Goal: Information Seeking & Learning: Learn about a topic

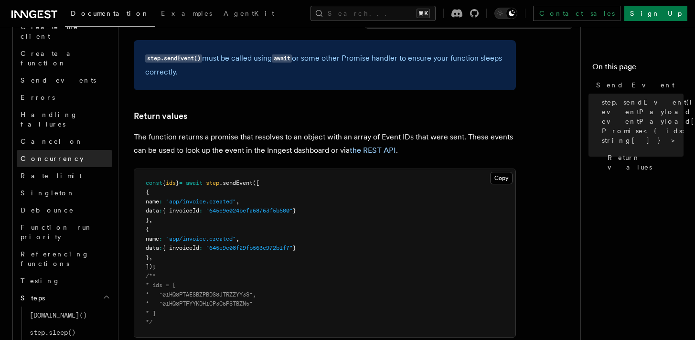
scroll to position [703, 0]
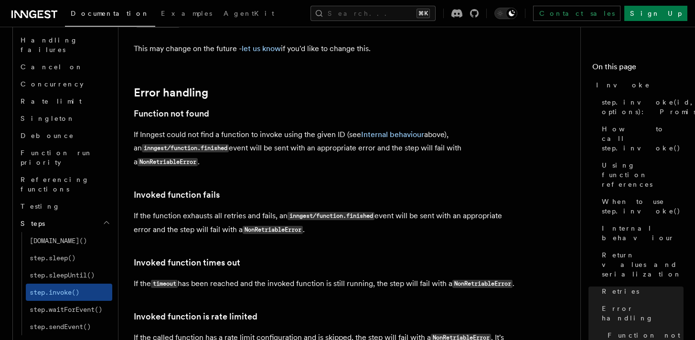
scroll to position [2076, 0]
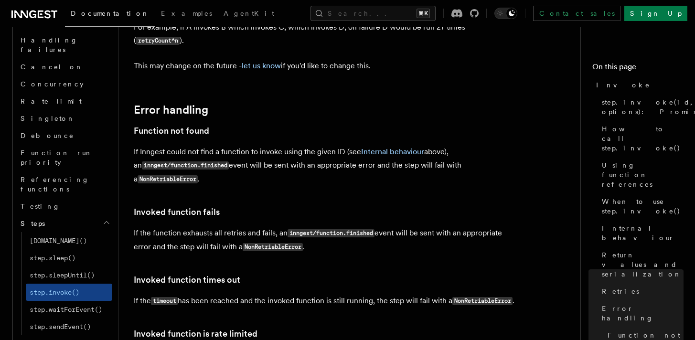
click at [331, 273] on h3 "Invoked function times out" at bounding box center [325, 279] width 382 height 13
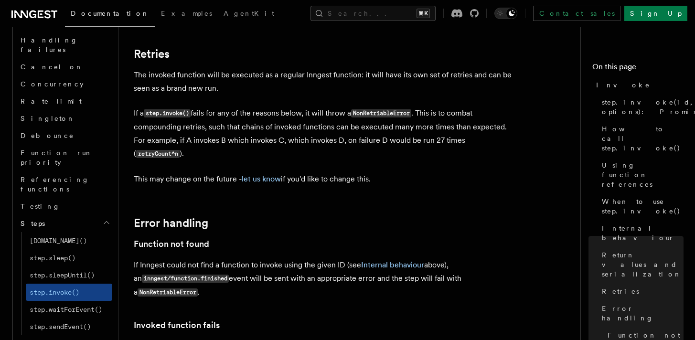
scroll to position [1958, 0]
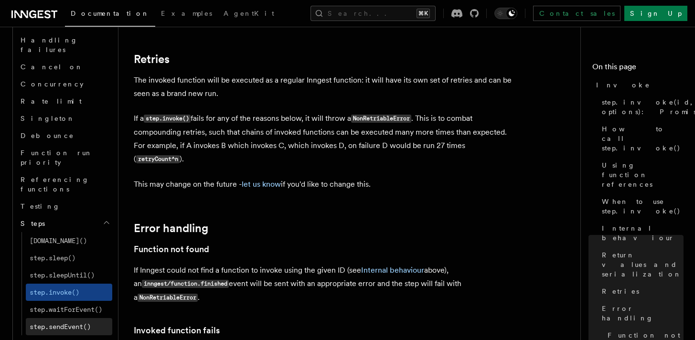
click at [90, 323] on span "step.sendEvent()" at bounding box center [60, 327] width 61 height 8
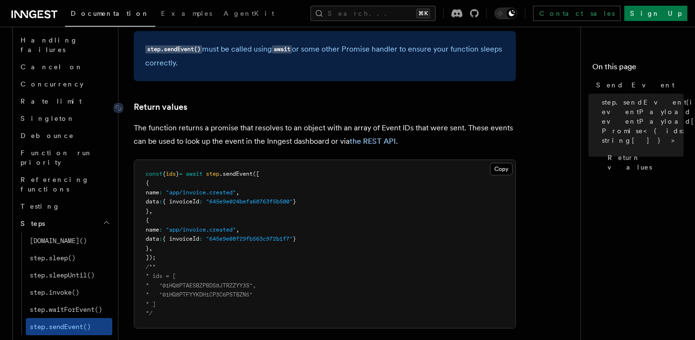
click at [164, 107] on link "Return values" at bounding box center [160, 106] width 53 height 13
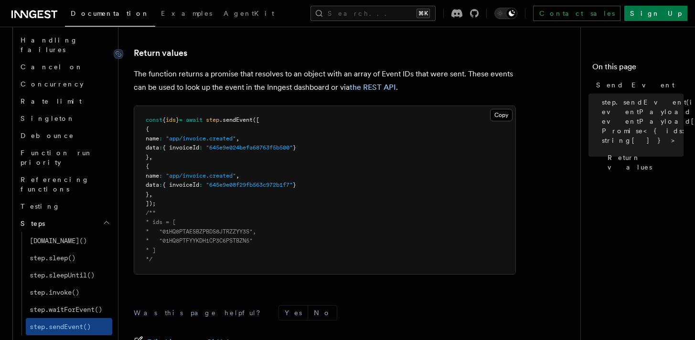
scroll to position [627, 0]
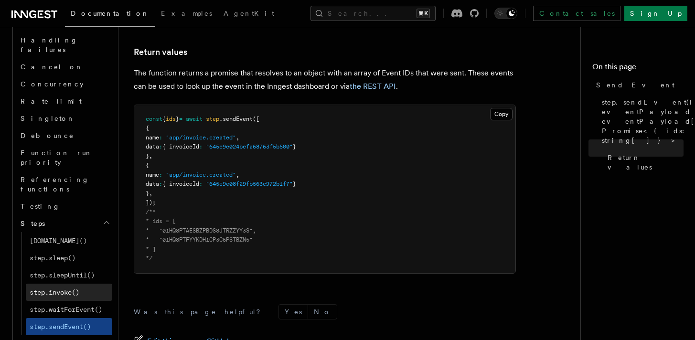
click at [79, 289] on span "step.invoke()" at bounding box center [55, 293] width 50 height 8
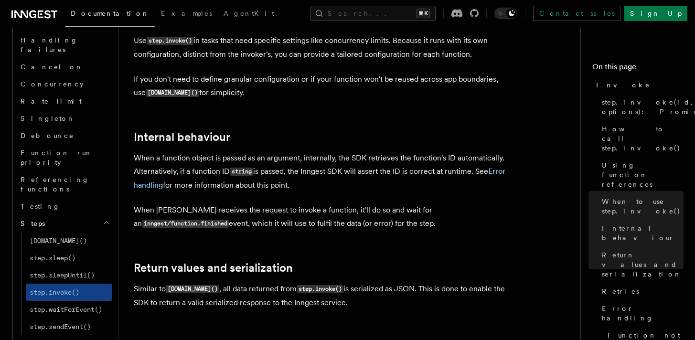
scroll to position [1629, 0]
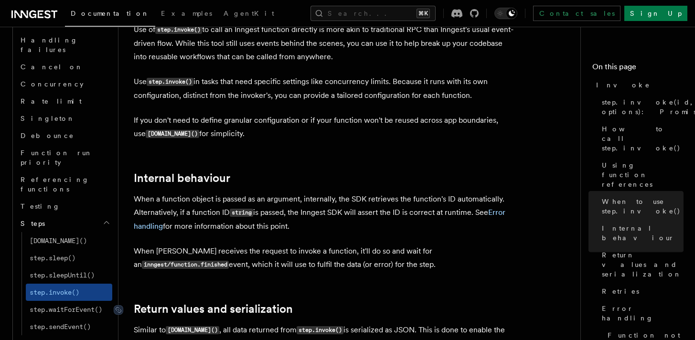
click at [267, 302] on link "Return values and serialization" at bounding box center [213, 308] width 159 height 13
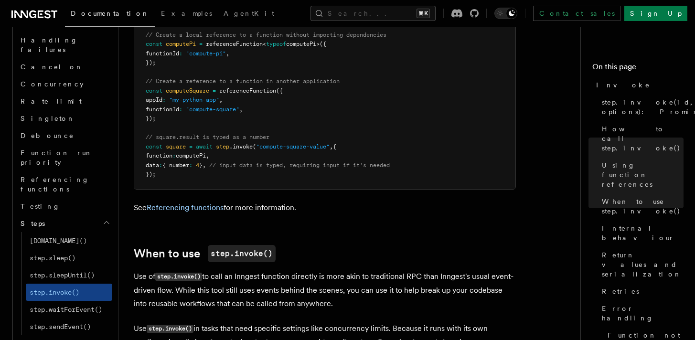
scroll to position [1382, 0]
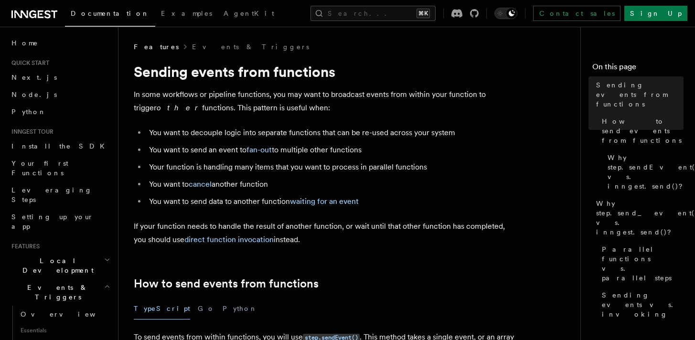
scroll to position [10, 0]
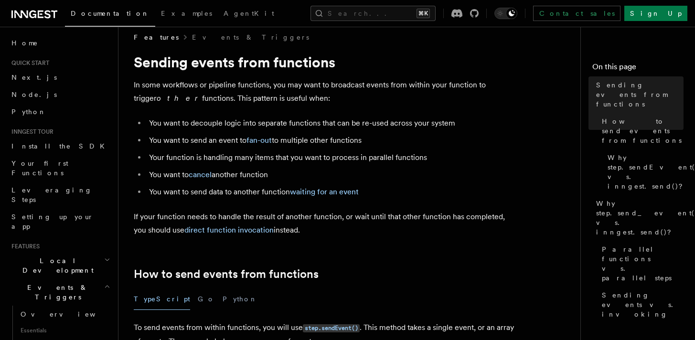
click at [312, 174] on li "You want to cancel another function" at bounding box center [331, 174] width 370 height 13
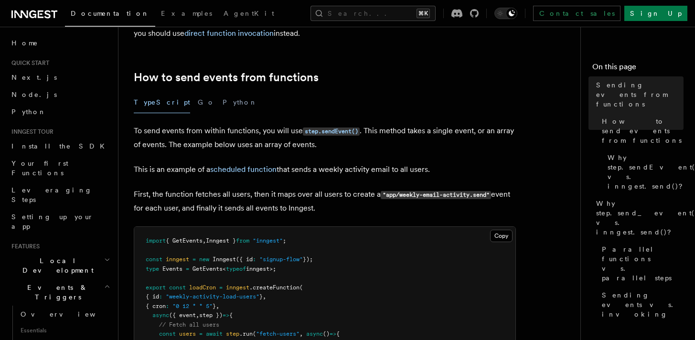
scroll to position [209, 0]
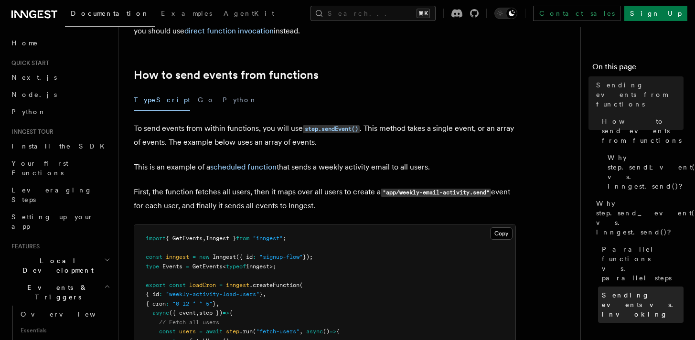
click at [617, 290] on span "Sending events vs. invoking" at bounding box center [643, 304] width 82 height 29
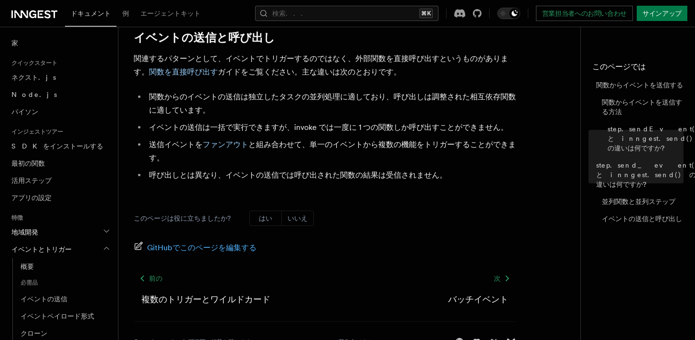
scroll to position [1336, 0]
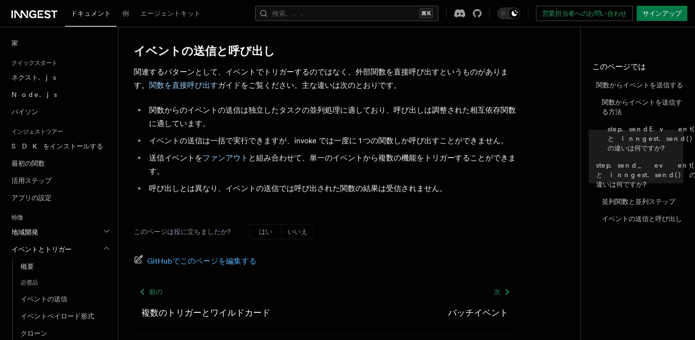
click at [338, 128] on li "関数からのイベントの送信は独立したタスクの並列処理に適しており、呼び出しは調整された相互依存関数に適しています。" at bounding box center [331, 117] width 370 height 27
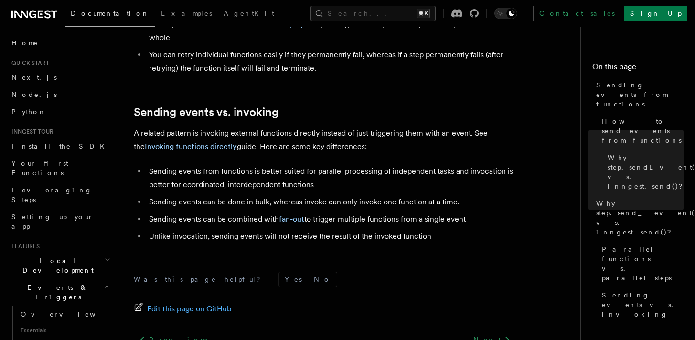
scroll to position [1301, 0]
click at [251, 106] on link "Sending events vs. invoking" at bounding box center [206, 112] width 145 height 13
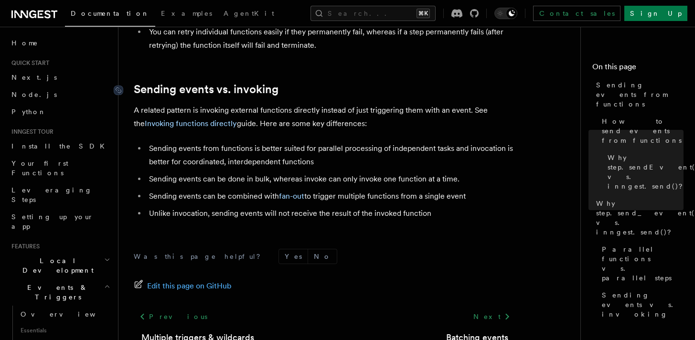
scroll to position [1349, 0]
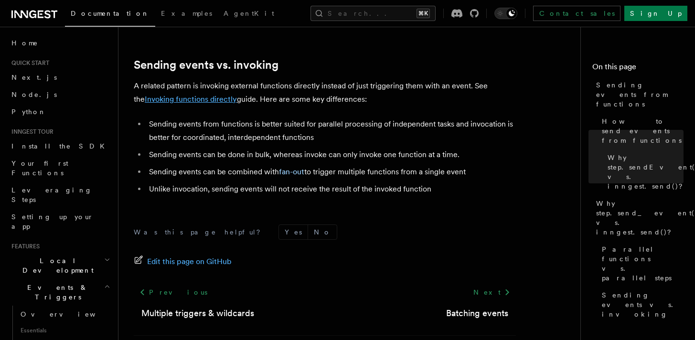
click at [202, 95] on link "Invoking functions directly" at bounding box center [191, 99] width 92 height 9
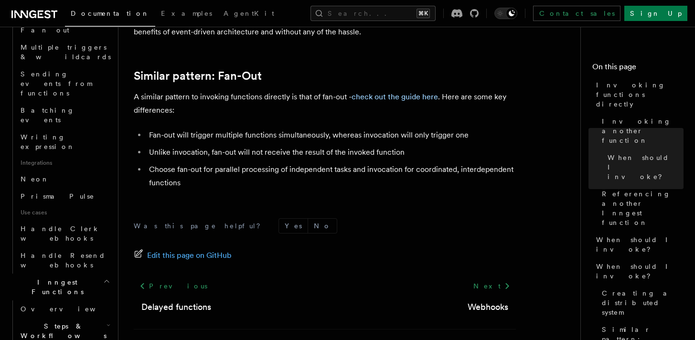
scroll to position [500, 0]
click at [81, 318] on h2 "Steps & Workflows" at bounding box center [65, 331] width 96 height 27
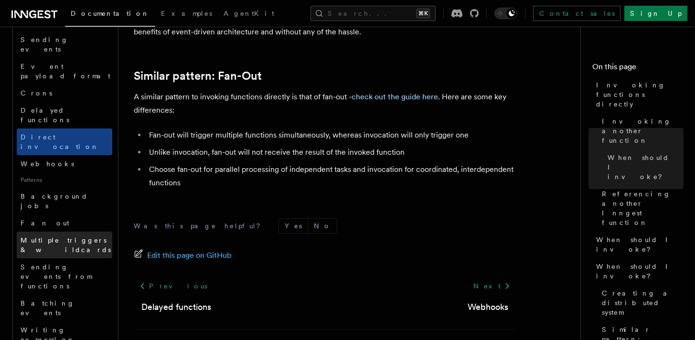
scroll to position [288, 0]
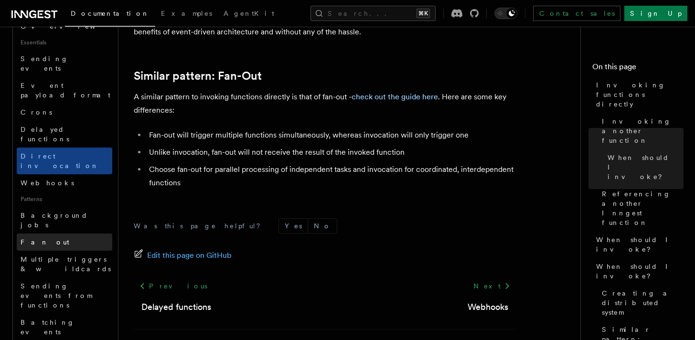
click at [64, 234] on link "Fan out" at bounding box center [65, 242] width 96 height 17
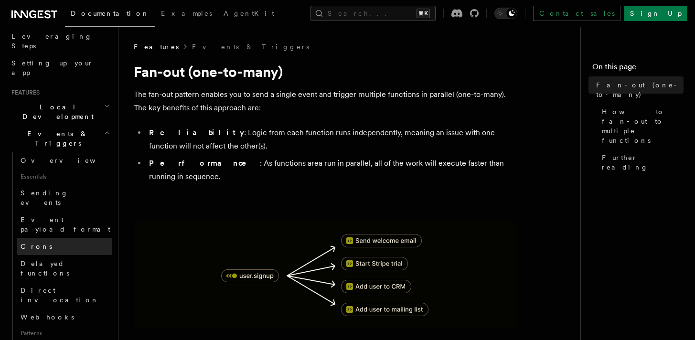
scroll to position [152, 0]
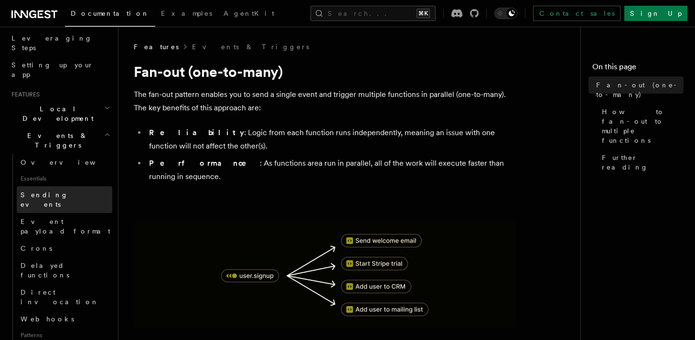
click at [56, 191] on span "Sending events" at bounding box center [45, 199] width 48 height 17
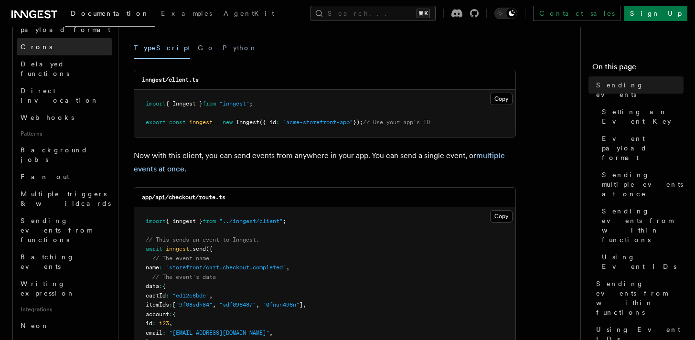
scroll to position [356, 0]
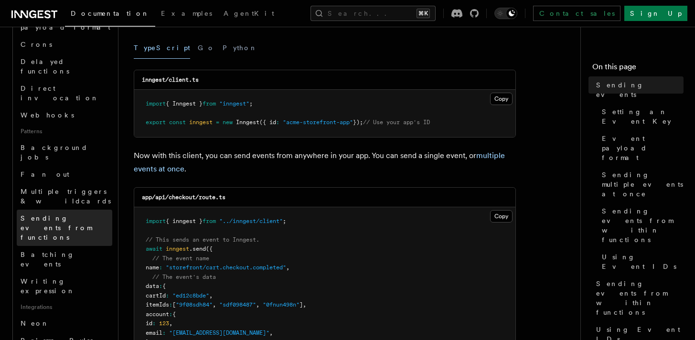
click at [59, 214] on span "Sending events from functions" at bounding box center [67, 228] width 92 height 29
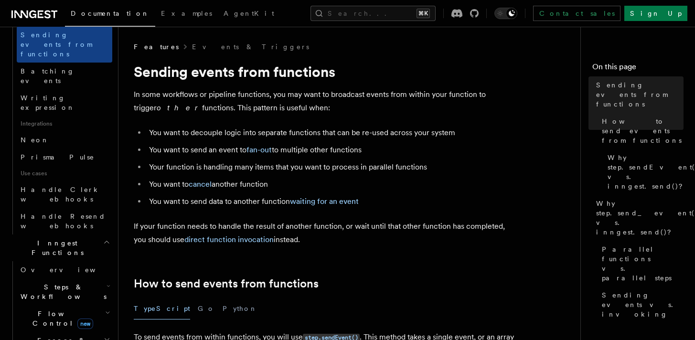
click at [61, 282] on span "Steps & Workflows" at bounding box center [62, 291] width 90 height 19
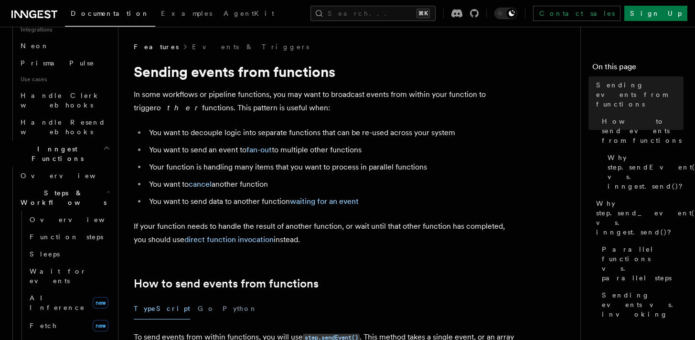
scroll to position [776, 0]
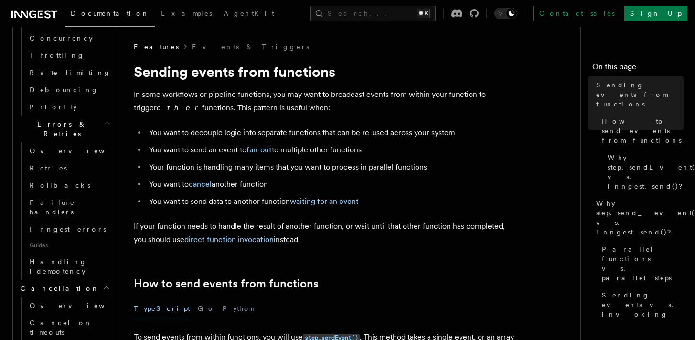
scroll to position [1197, 0]
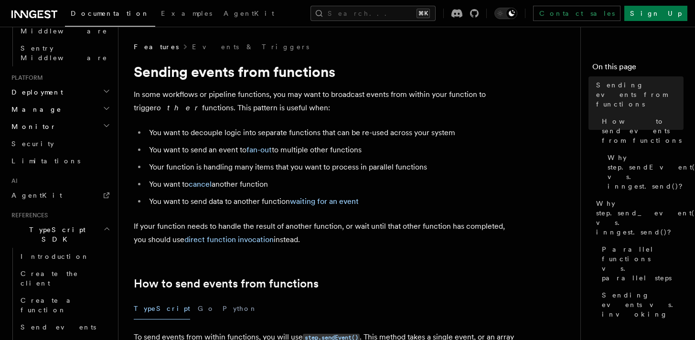
scroll to position [1766, 0]
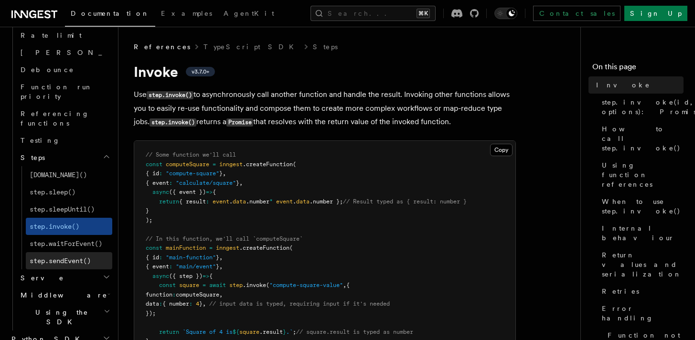
click at [78, 257] on span "step.sendEvent()" at bounding box center [60, 261] width 61 height 8
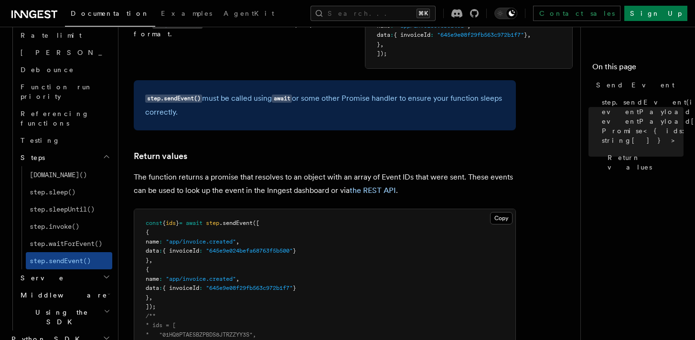
scroll to position [516, 0]
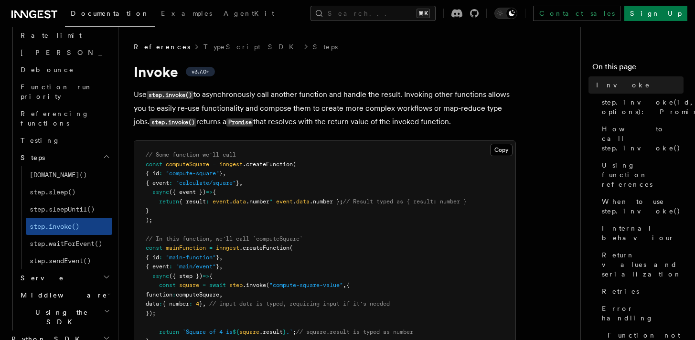
scroll to position [797, 0]
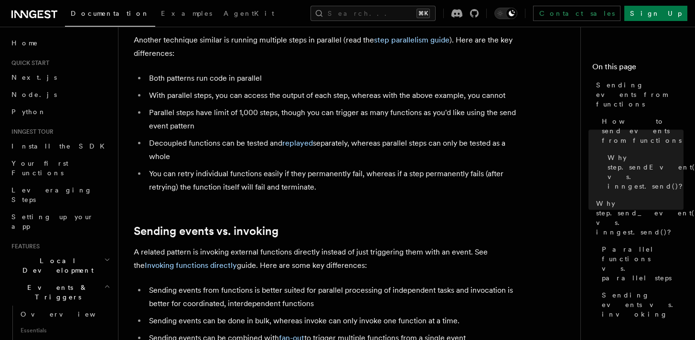
scroll to position [1380, 0]
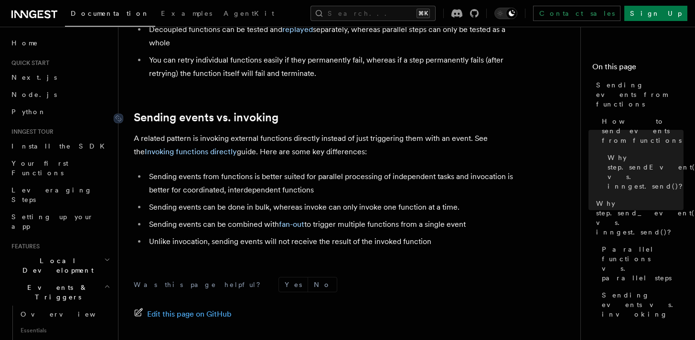
click at [247, 111] on link "Sending events vs. invoking" at bounding box center [206, 117] width 145 height 13
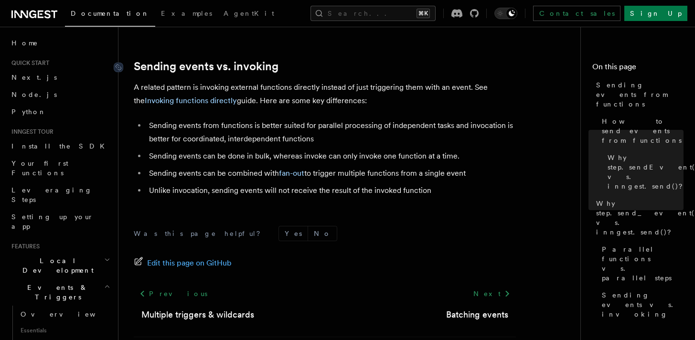
scroll to position [1349, 0]
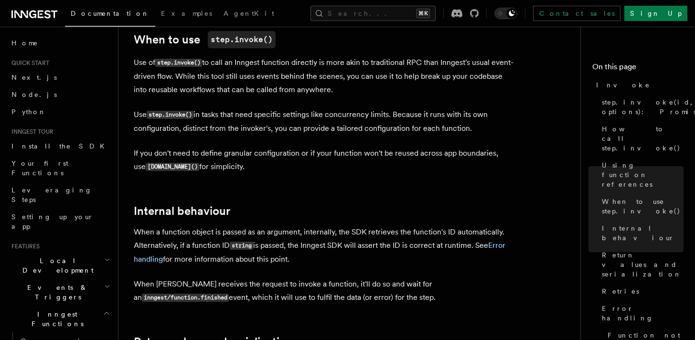
scroll to position [1676, 0]
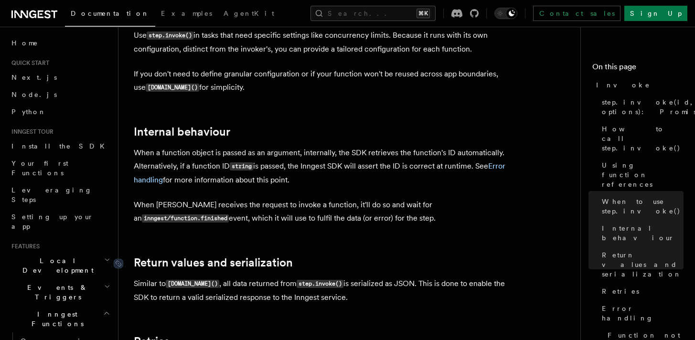
click at [198, 256] on link "Return values and serialization" at bounding box center [213, 262] width 159 height 13
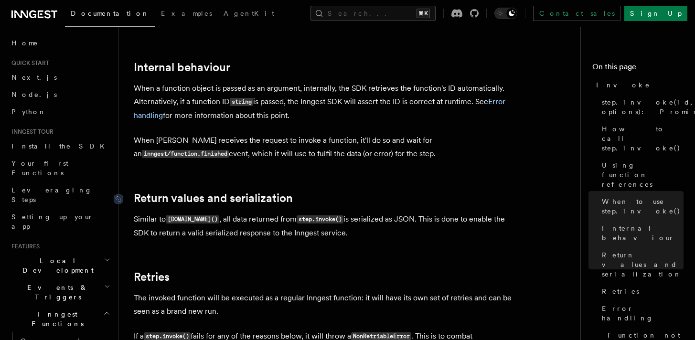
scroll to position [1744, 0]
